Goal: Information Seeking & Learning: Check status

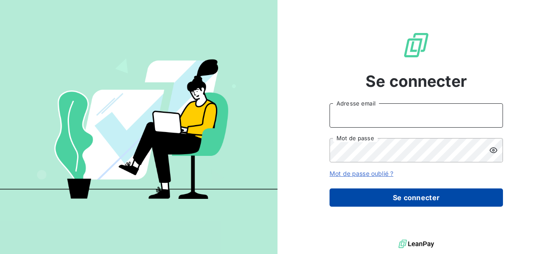
type input "[EMAIL_ADDRESS][DOMAIN_NAME]"
click at [370, 200] on button "Se connecter" at bounding box center [415, 197] width 173 height 18
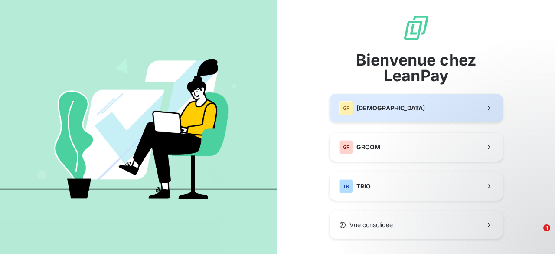
click at [385, 103] on div "GR GREENWISHES" at bounding box center [382, 108] width 86 height 14
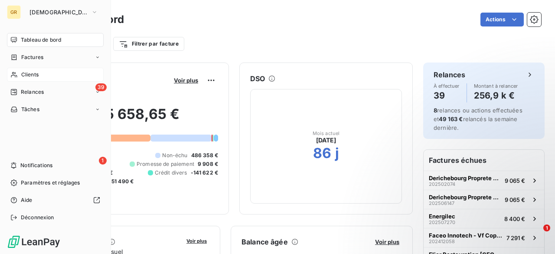
click at [21, 72] on span "Clients" at bounding box center [29, 75] width 17 height 8
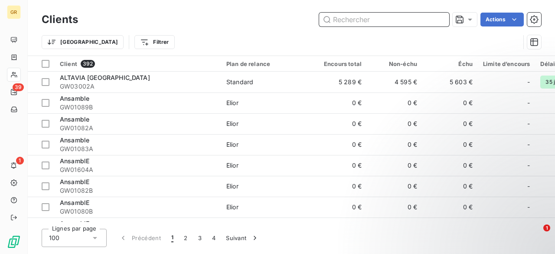
click at [348, 16] on input "text" at bounding box center [384, 20] width 130 height 14
paste input "GW03082"
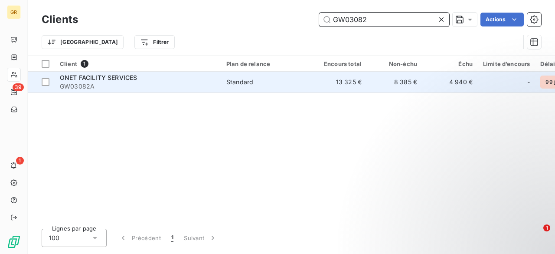
type input "GW03082"
click at [135, 76] on span "ONET FACILITY SERVICES" at bounding box center [98, 77] width 77 height 7
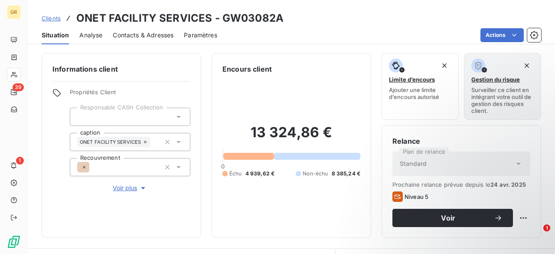
scroll to position [173, 0]
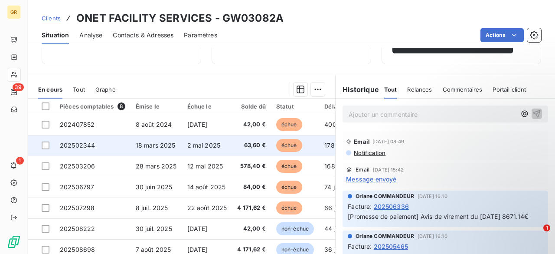
click at [219, 147] on td "2 mai 2025" at bounding box center [207, 145] width 50 height 21
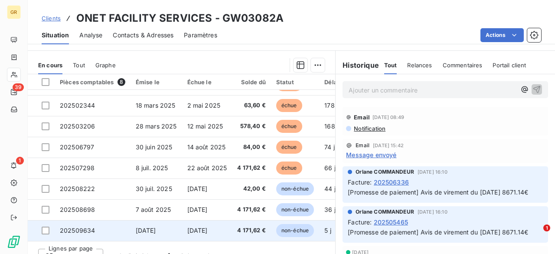
scroll to position [210, 0]
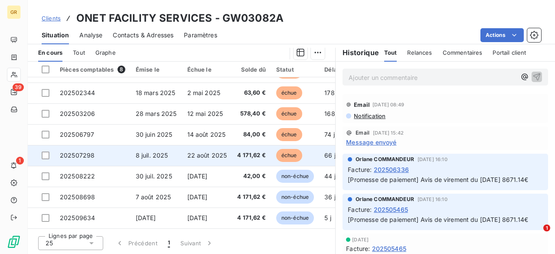
click at [172, 154] on td "8 juil. 2025" at bounding box center [156, 155] width 52 height 21
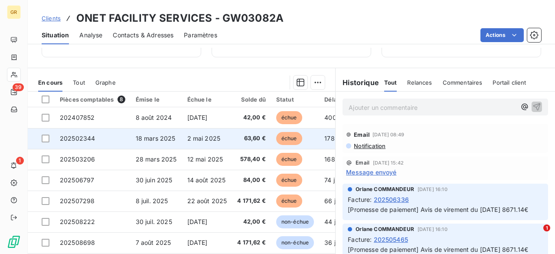
scroll to position [124, 0]
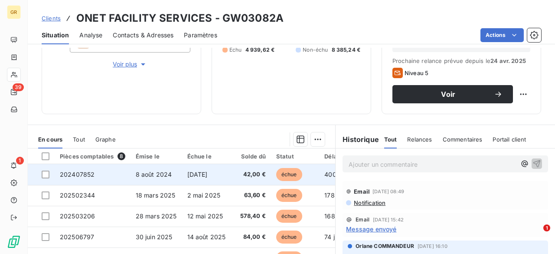
click at [173, 172] on td "8 août 2024" at bounding box center [156, 174] width 52 height 21
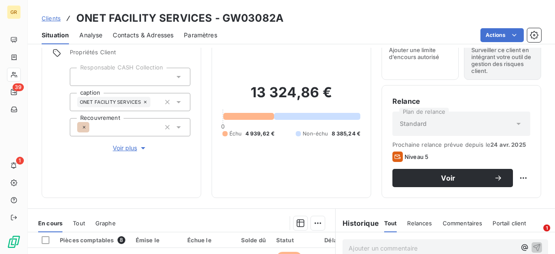
scroll to position [210, 0]
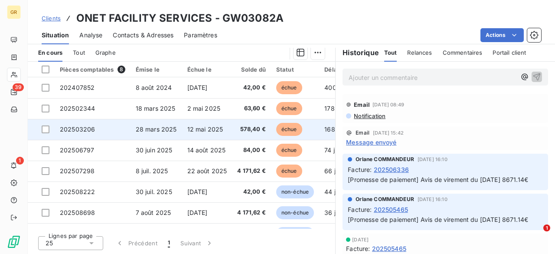
click at [209, 137] on td "12 mai 2025" at bounding box center [207, 129] width 50 height 21
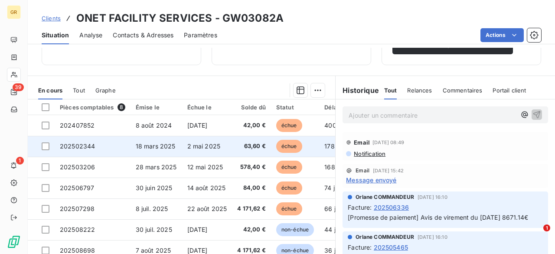
scroll to position [173, 0]
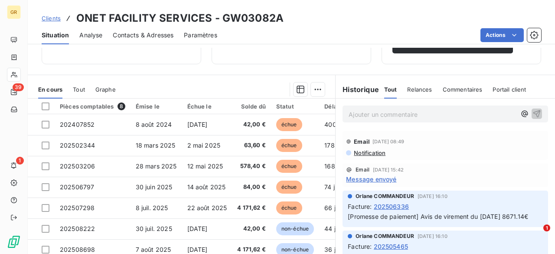
click at [72, 89] on div "En cours Tout Graphe" at bounding box center [181, 89] width 307 height 18
click at [75, 89] on span "Tout" at bounding box center [79, 89] width 12 height 7
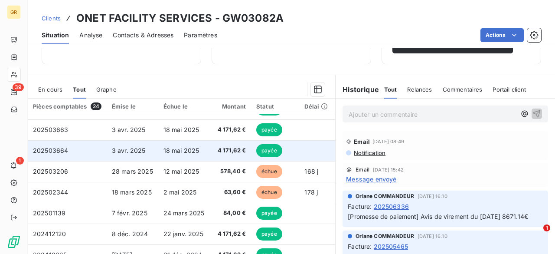
scroll to position [217, 0]
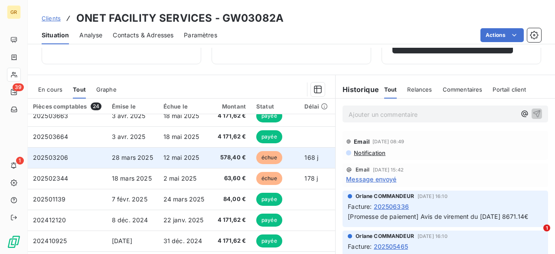
click at [169, 160] on span "12 mai 2025" at bounding box center [181, 156] width 36 height 7
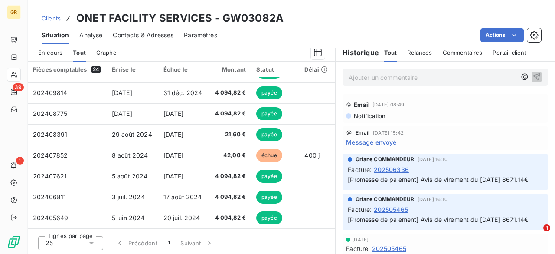
scroll to position [352, 0]
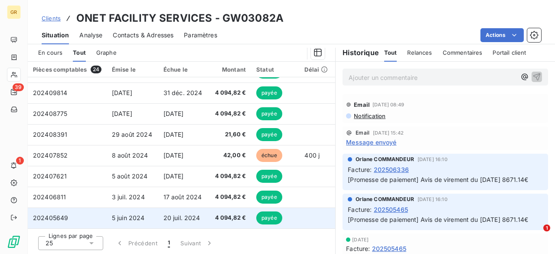
click at [186, 215] on span "20 juil. 2024" at bounding box center [181, 217] width 37 height 7
